Goal: Task Accomplishment & Management: Manage account settings

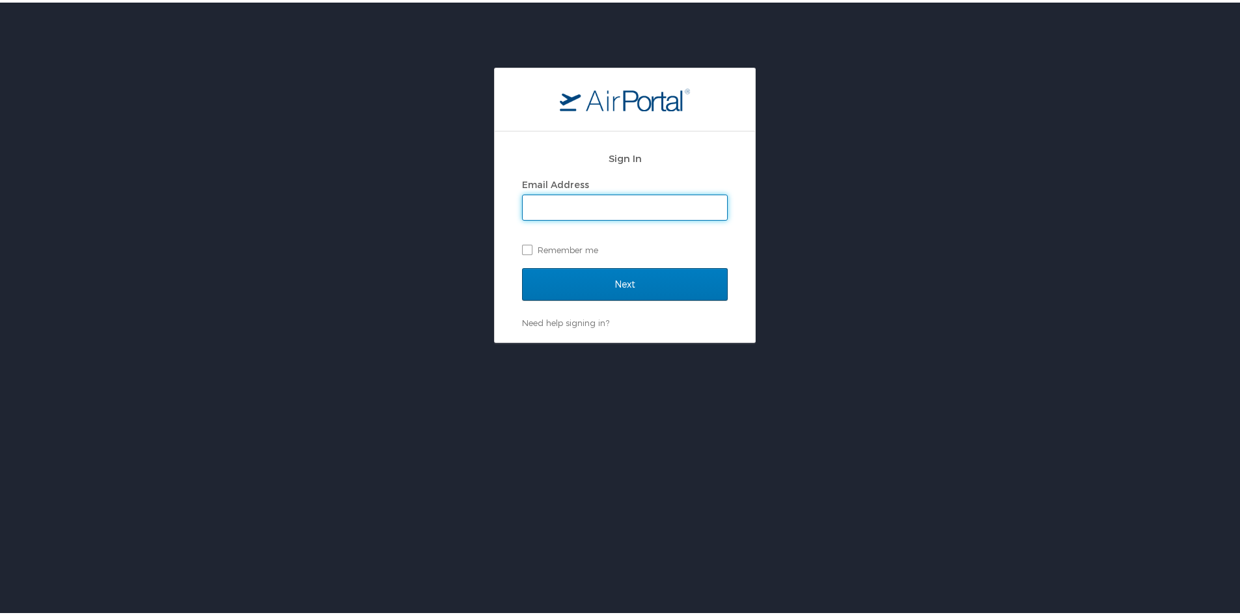
click at [620, 201] on input "Email Address" at bounding box center [625, 205] width 204 height 25
type input "[PERSON_NAME][EMAIL_ADDRESS][PERSON_NAME][DOMAIN_NAME]"
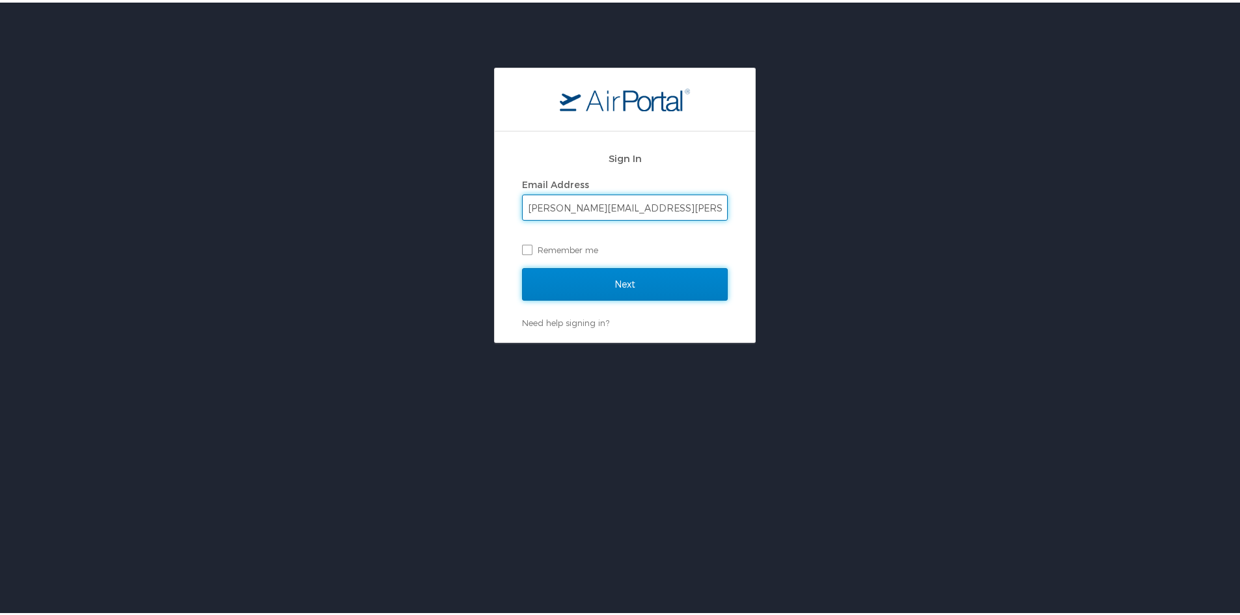
click at [625, 279] on input "Next" at bounding box center [625, 282] width 206 height 33
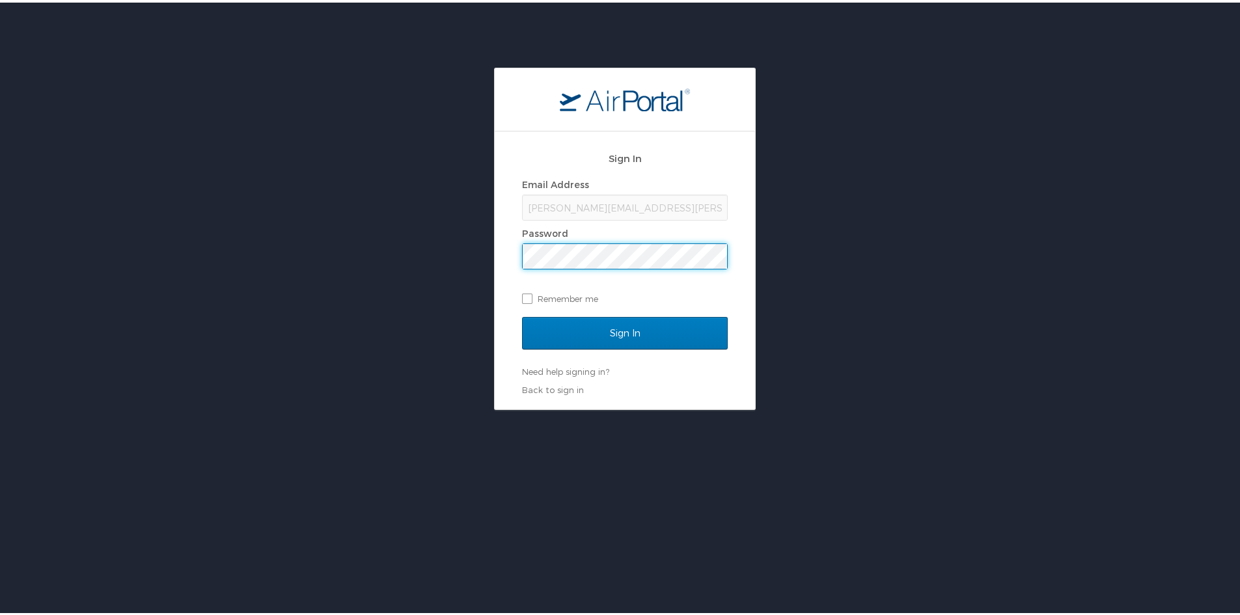
click at [522, 314] on input "Sign In" at bounding box center [625, 330] width 206 height 33
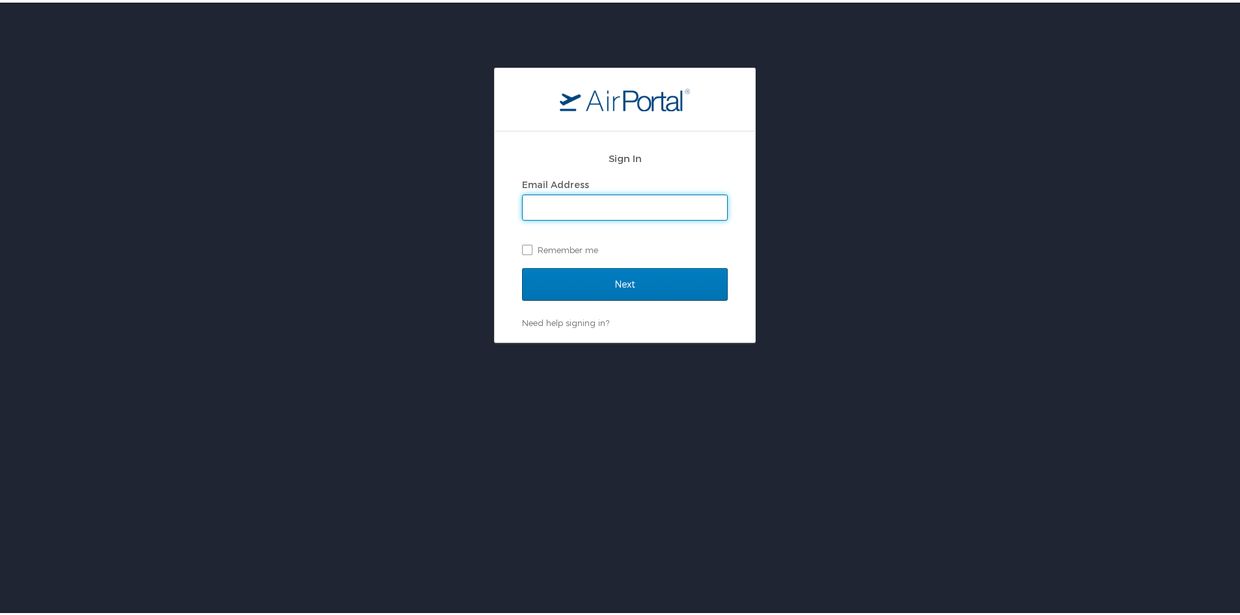
click at [580, 204] on input "Email Address" at bounding box center [625, 205] width 204 height 25
type input "[PERSON_NAME][EMAIL_ADDRESS][PERSON_NAME][DOMAIN_NAME]"
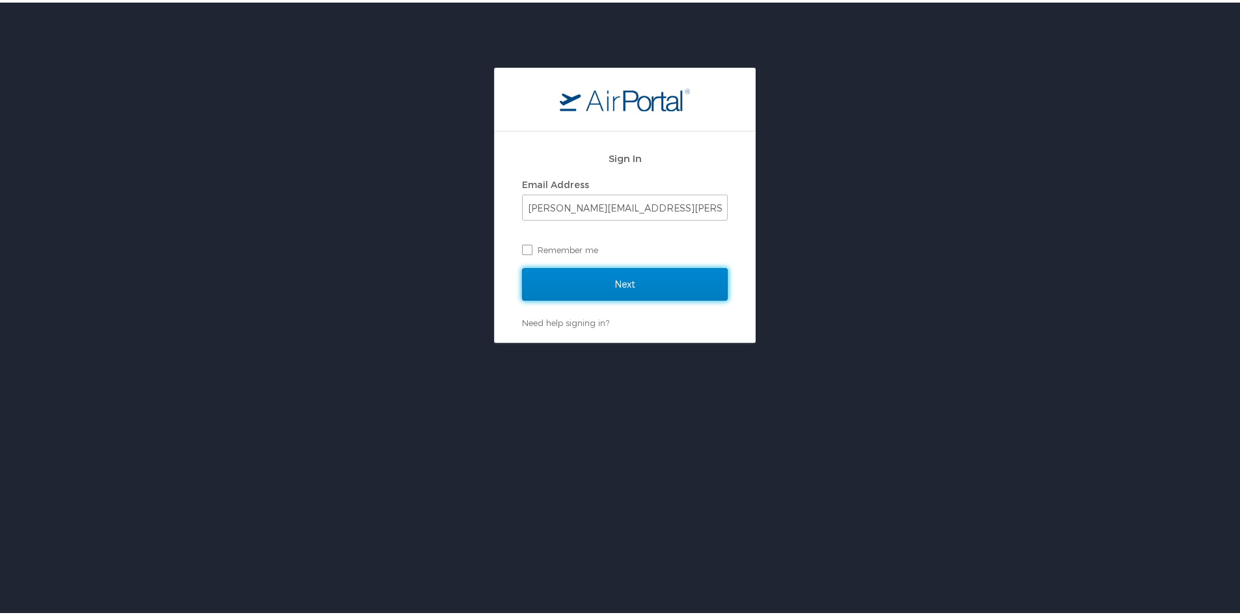
click at [631, 280] on input "Next" at bounding box center [625, 282] width 206 height 33
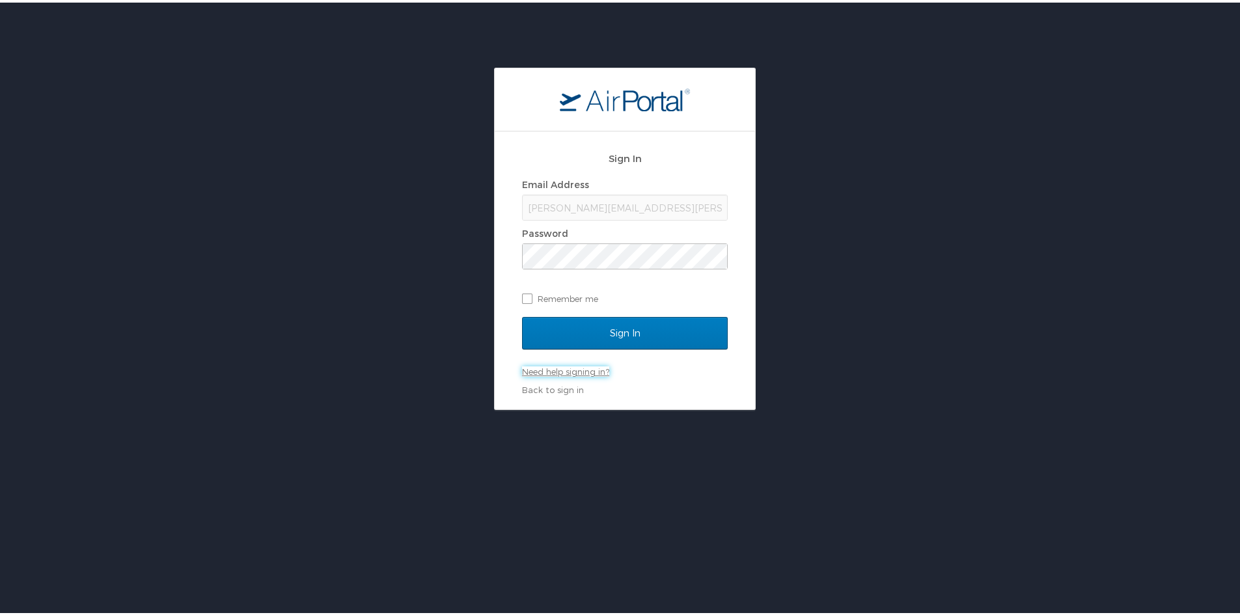
click at [562, 368] on link "Need help signing in?" at bounding box center [565, 369] width 87 height 10
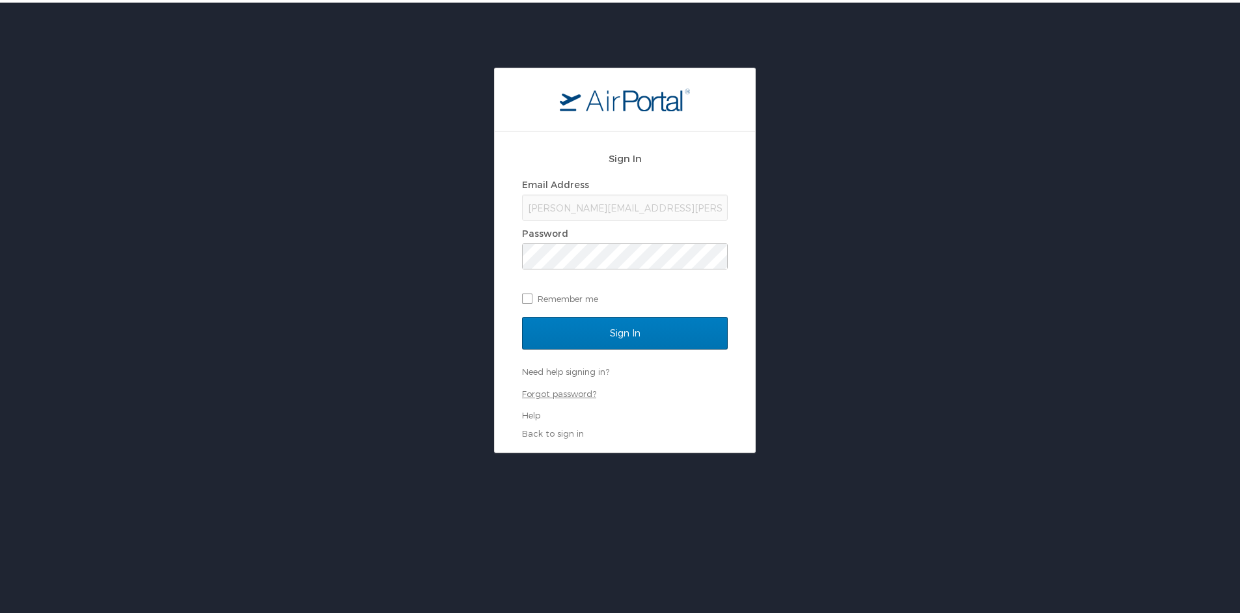
click at [560, 391] on link "Forgot password?" at bounding box center [559, 391] width 74 height 10
